Goal: Task Accomplishment & Management: Use online tool/utility

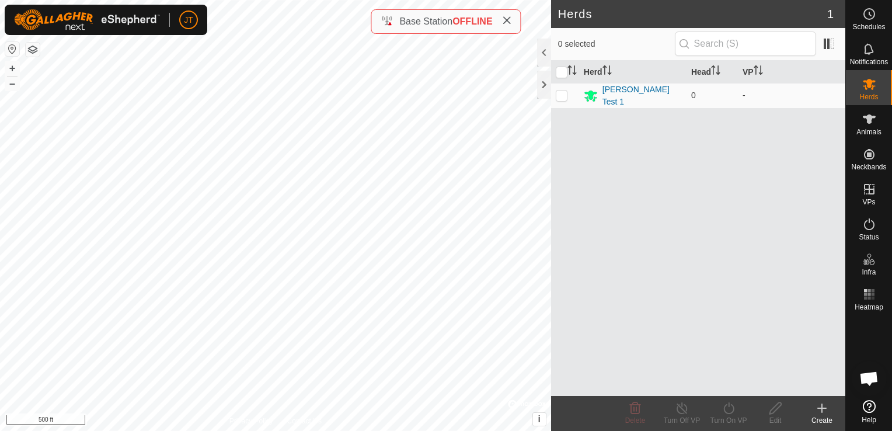
click at [875, 381] on span "Open chat" at bounding box center [868, 379] width 19 height 16
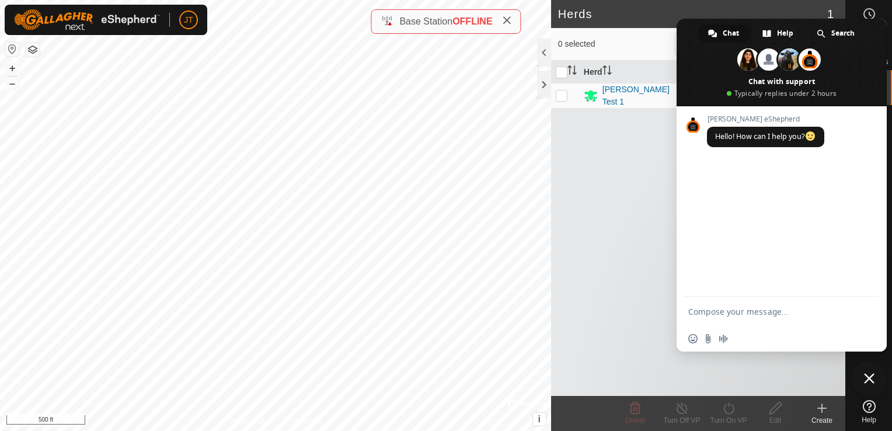
click at [731, 311] on textarea "Compose your message..." at bounding box center [768, 312] width 161 height 11
click at [639, 287] on div "Herd Head [PERSON_NAME] Test 1 0 -" at bounding box center [698, 228] width 294 height 335
click at [870, 378] on span "Close chat" at bounding box center [869, 378] width 11 height 11
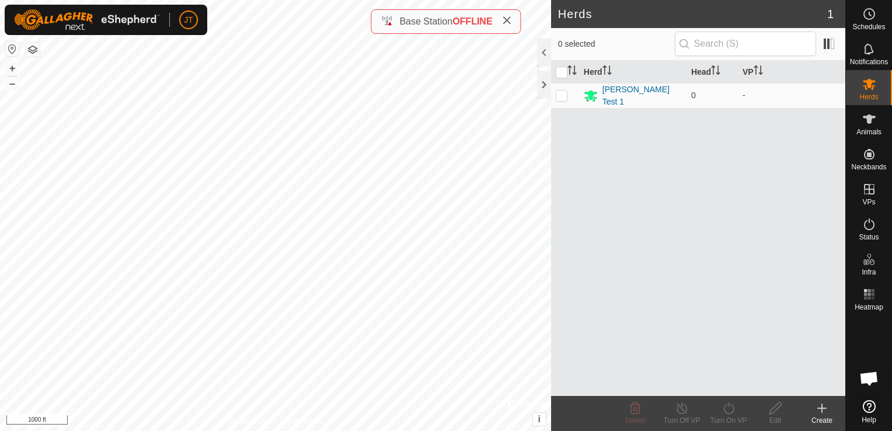
click at [33, 53] on button "button" at bounding box center [33, 50] width 14 height 14
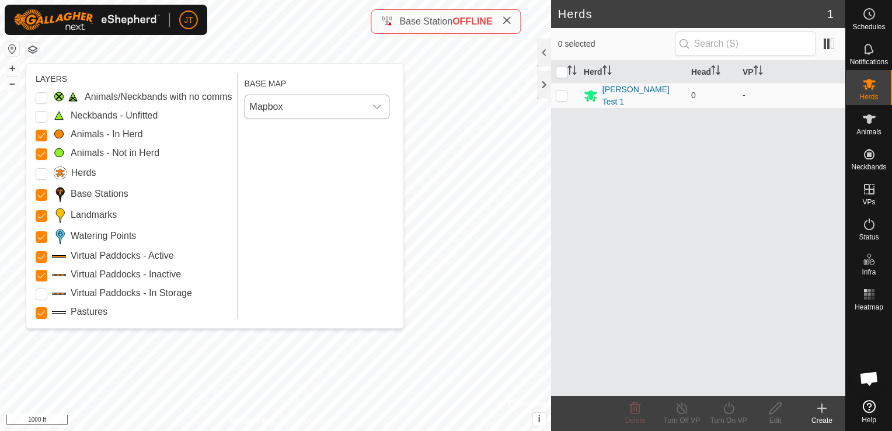
click at [378, 106] on icon "dropdown trigger" at bounding box center [377, 107] width 8 height 5
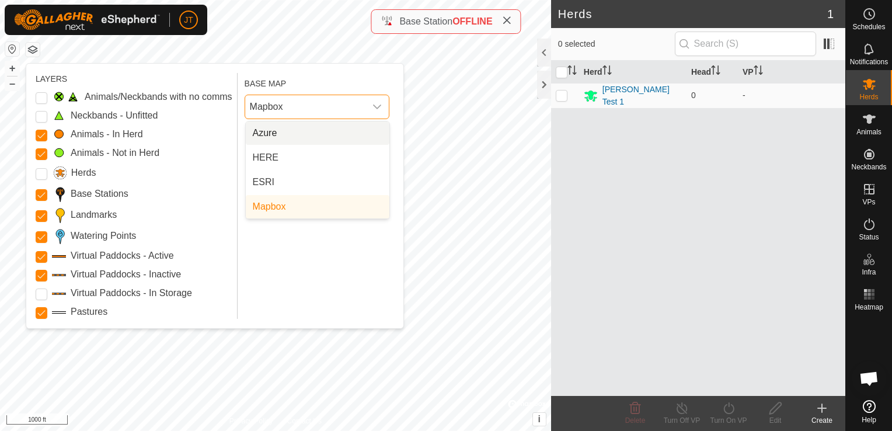
click at [310, 134] on li "Azure" at bounding box center [318, 132] width 144 height 23
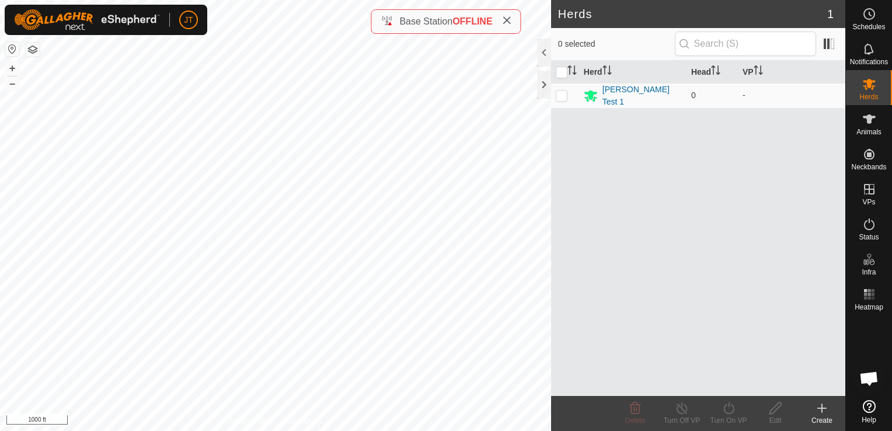
click at [33, 47] on button "button" at bounding box center [33, 50] width 14 height 14
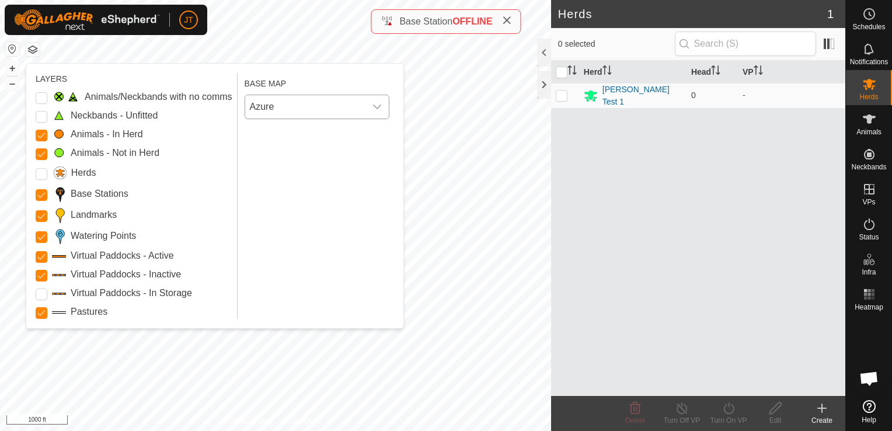
click at [379, 111] on div "dropdown trigger" at bounding box center [376, 106] width 23 height 23
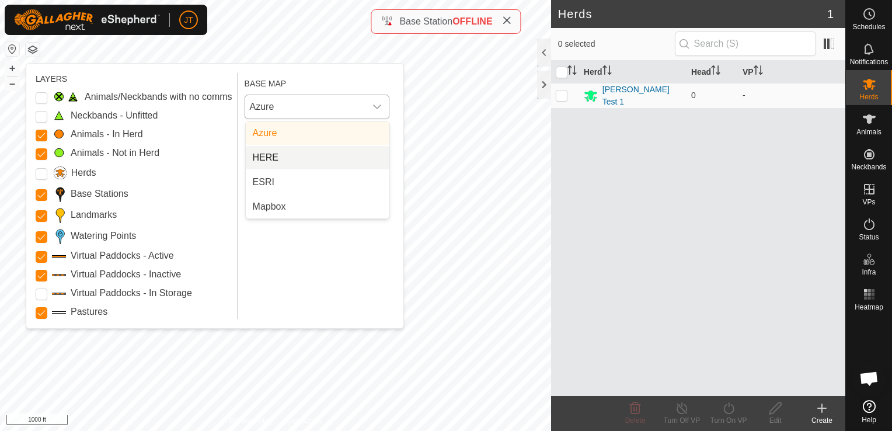
click at [358, 161] on li "HERE" at bounding box center [318, 157] width 144 height 23
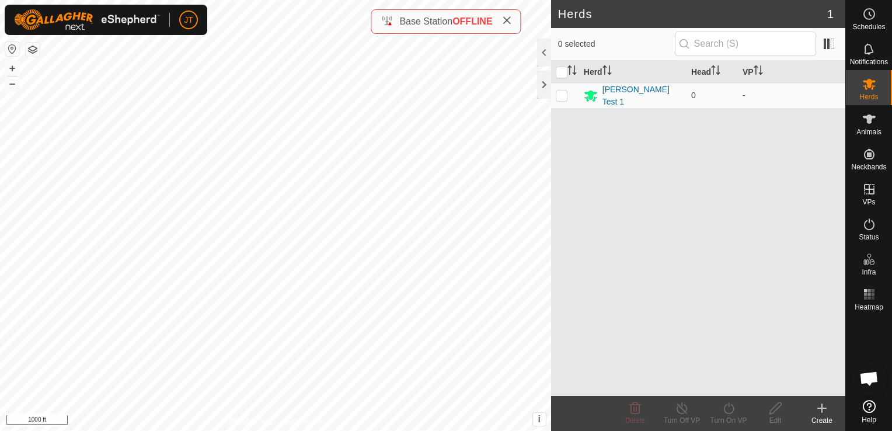
click at [33, 47] on button "button" at bounding box center [33, 50] width 14 height 14
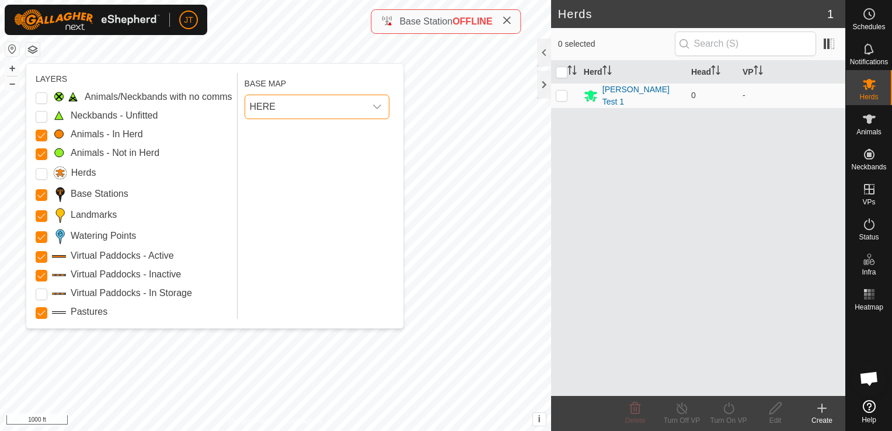
click at [360, 113] on span "HERE" at bounding box center [305, 106] width 120 height 23
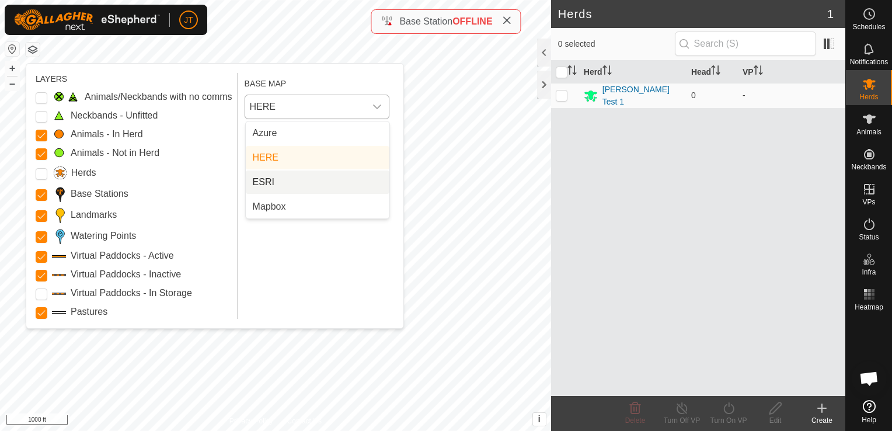
click at [343, 179] on li "ESRI" at bounding box center [318, 181] width 144 height 23
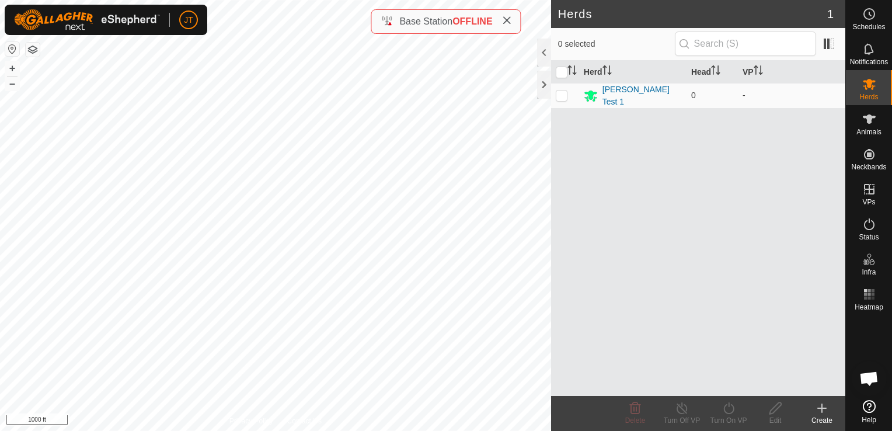
click at [30, 54] on button "button" at bounding box center [33, 50] width 14 height 14
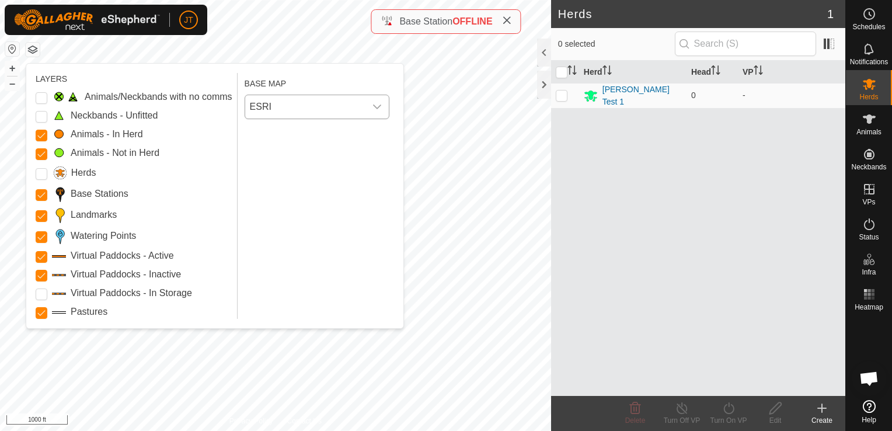
click at [318, 113] on span "ESRI" at bounding box center [305, 106] width 120 height 23
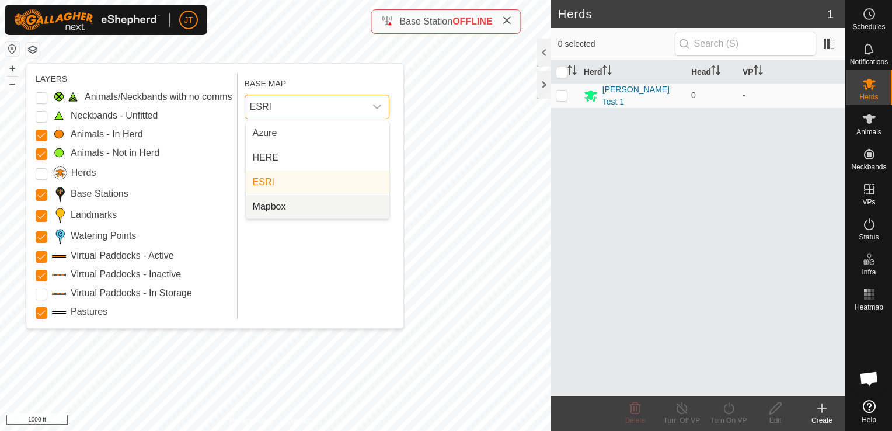
click at [340, 209] on li "Mapbox" at bounding box center [318, 206] width 144 height 23
